Goal: Navigation & Orientation: Understand site structure

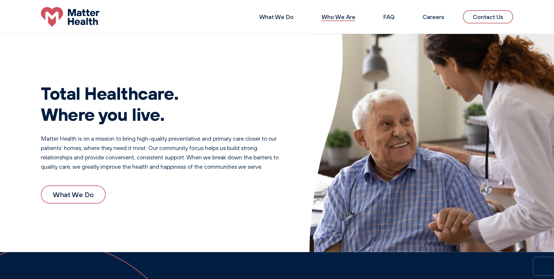
click at [340, 18] on link "Who We Are" at bounding box center [338, 16] width 34 height 7
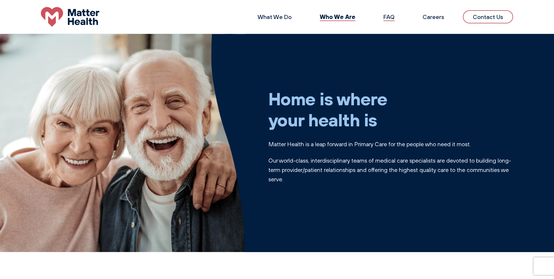
click at [389, 16] on link "FAQ" at bounding box center [388, 16] width 11 height 7
click at [276, 19] on link "What We Do" at bounding box center [274, 16] width 34 height 7
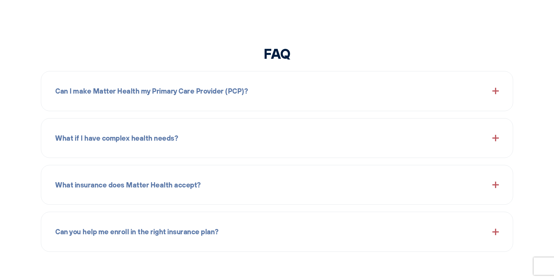
scroll to position [689, 0]
click at [497, 187] on span at bounding box center [495, 184] width 6 height 6
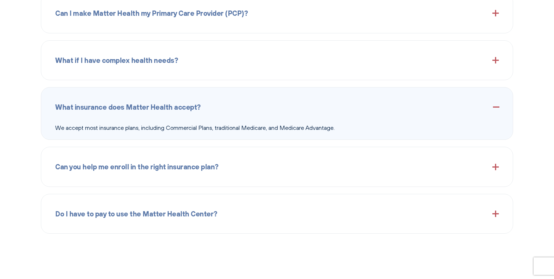
scroll to position [777, 0]
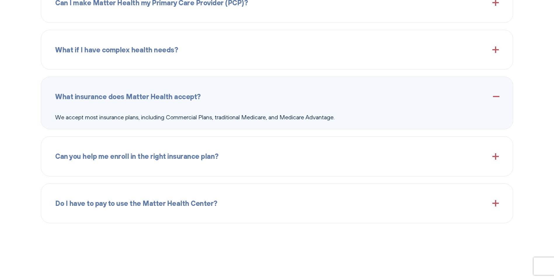
click at [498, 204] on span at bounding box center [495, 203] width 6 height 6
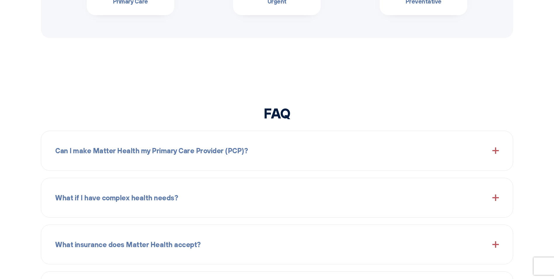
scroll to position [631, 0]
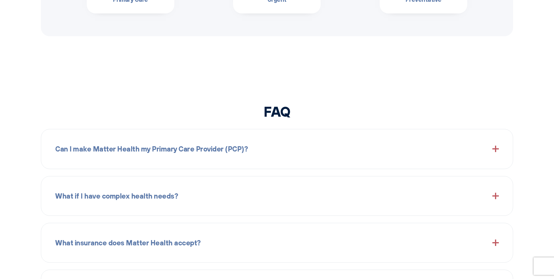
click at [496, 151] on span at bounding box center [495, 148] width 6 height 6
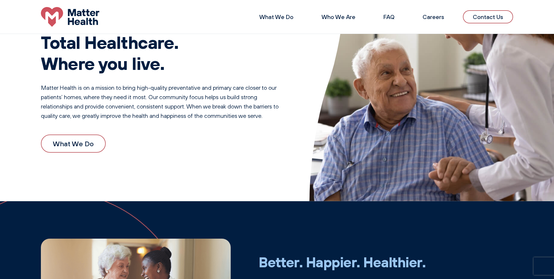
scroll to position [0, 0]
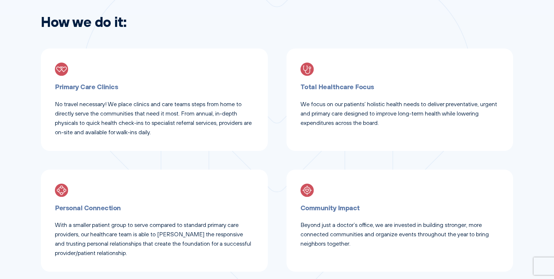
scroll to position [321, 0]
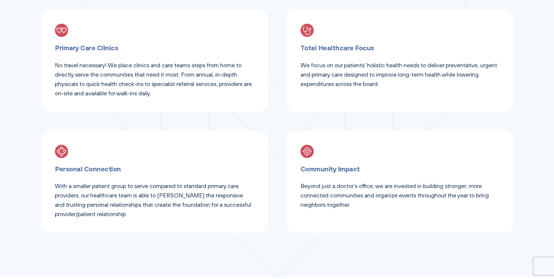
click at [59, 32] on img at bounding box center [61, 30] width 13 height 13
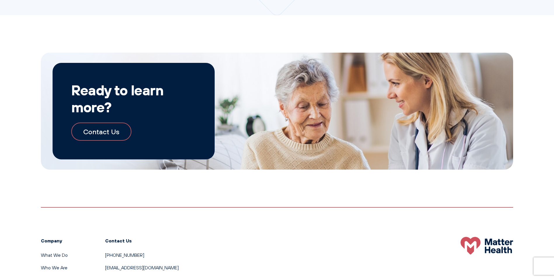
scroll to position [584, 0]
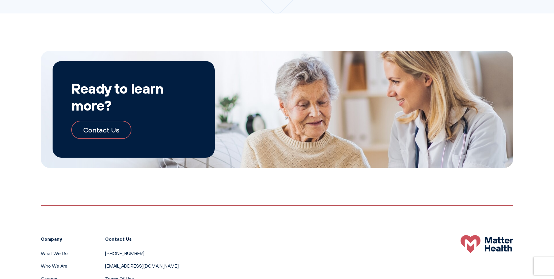
click at [113, 130] on link "Contact Us" at bounding box center [101, 130] width 60 height 18
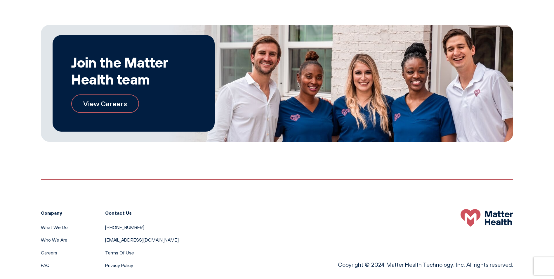
scroll to position [346, 0]
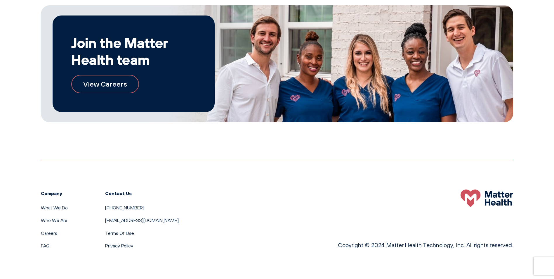
click at [104, 85] on link "View Careers" at bounding box center [105, 84] width 68 height 18
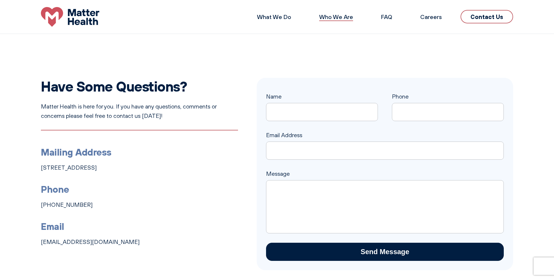
click at [338, 18] on link "Who We Are" at bounding box center [336, 16] width 34 height 7
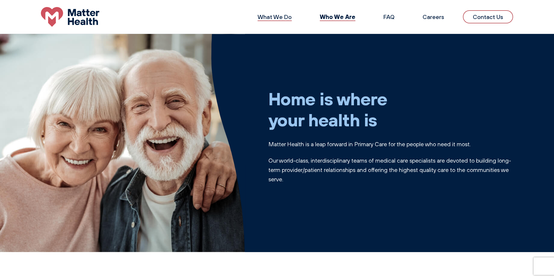
click at [269, 17] on link "What We Do" at bounding box center [274, 16] width 34 height 7
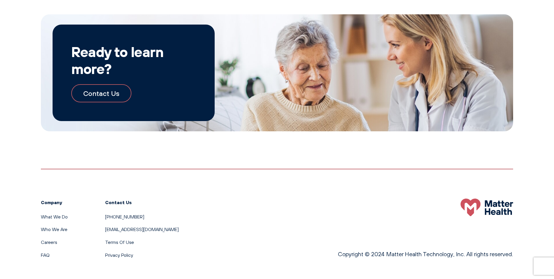
scroll to position [629, 0]
